Goal: Communication & Community: Ask a question

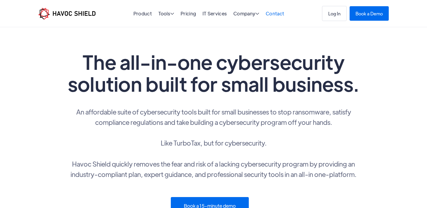
click at [274, 13] on link "Contact" at bounding box center [275, 13] width 18 height 6
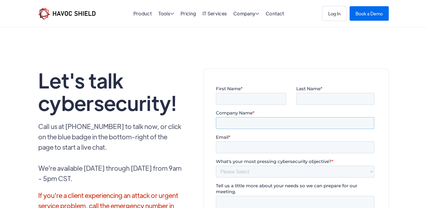
drag, startPoint x: 294, startPoint y: 117, endPoint x: 289, endPoint y: 89, distance: 29.0
click at [294, 117] on input "Company Name *" at bounding box center [295, 123] width 158 height 12
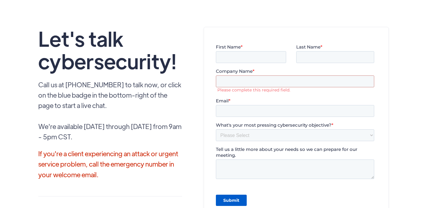
scroll to position [42, 0]
click at [238, 59] on input "First Name *" at bounding box center [251, 57] width 70 height 12
type input "Abdulaziz"
click at [297, 59] on input "Last Name *" at bounding box center [335, 57] width 78 height 12
type input "Al-Khamis"
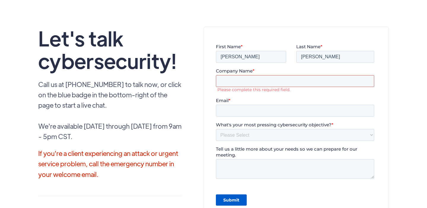
click at [238, 83] on input "Company Name *" at bounding box center [295, 81] width 158 height 12
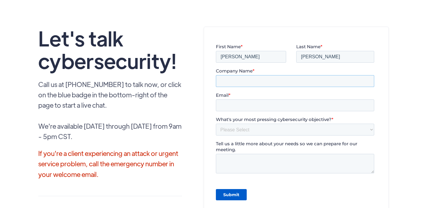
type input "Saudi Investment Bank"
click at [242, 104] on input "Email *" at bounding box center [295, 106] width 158 height 12
type input "abdulaziz.al-khamis@abdulaziz-alkhamis.com"
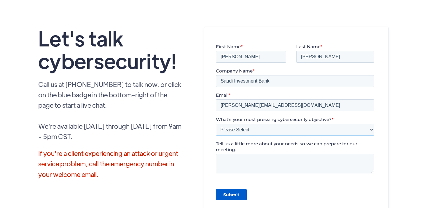
click at [237, 132] on select "Please Select Need help completing a security questionnaire Protecting your bus…" at bounding box center [295, 130] width 158 height 12
select select "Other"
click at [216, 124] on select "Please Select Need help completing a security questionnaire Protecting your bus…" at bounding box center [295, 130] width 158 height 12
click at [256, 165] on textarea "Tell us a little more about your needs so we can prepare for our meeting." at bounding box center [295, 164] width 158 height 20
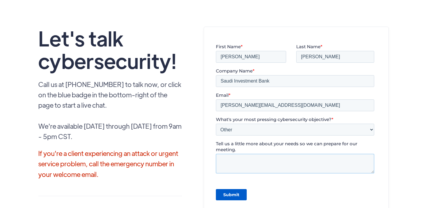
paste textarea "Dear Sir, We at The Saudi Investment Bank are seeking new business opportunitie…"
click at [249, 170] on textarea "Dear Sir, We at The Saudi Investment Bank are seeking new business opportunitie…" at bounding box center [295, 164] width 158 height 20
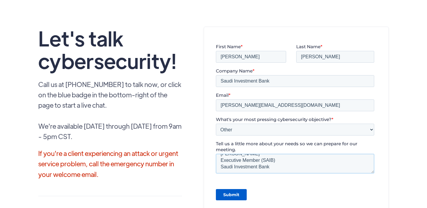
scroll to position [59, 0]
type textarea "Dear Sir, We at The Saudi Investment Bank are seeking new business opportunitie…"
click at [236, 195] on input "Submit" at bounding box center [231, 194] width 31 height 11
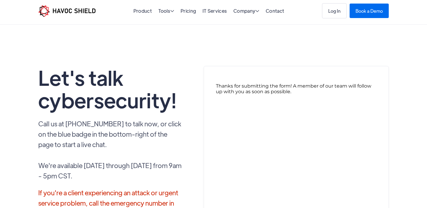
scroll to position [0, 0]
